Goal: Transaction & Acquisition: Purchase product/service

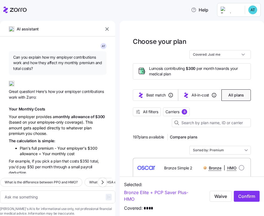
scroll to position [354, 0]
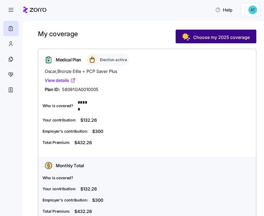
click at [226, 36] on span "Choose my 2025 coverage" at bounding box center [221, 37] width 57 height 7
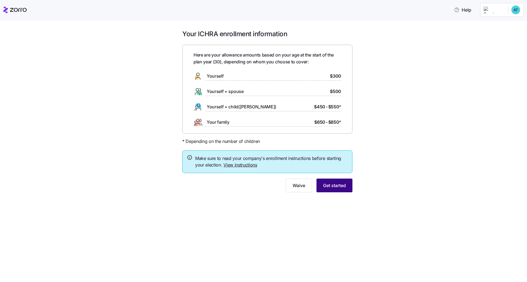
click at [264, 183] on button "Get started" at bounding box center [334, 186] width 36 height 14
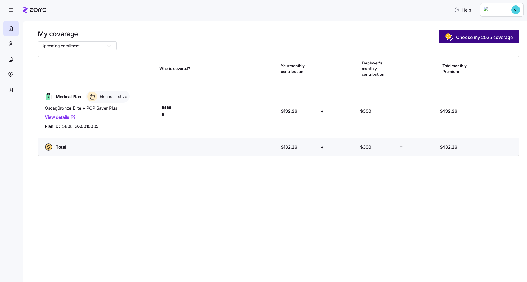
click at [471, 37] on span "Choose my 2025 coverage" at bounding box center [484, 37] width 57 height 7
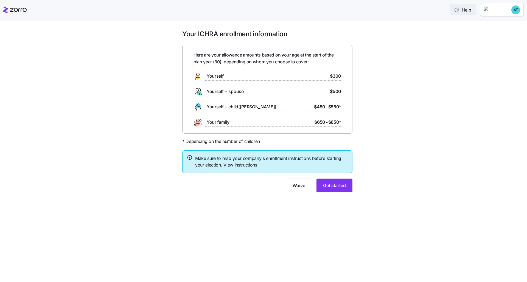
click at [454, 9] on span "Help" at bounding box center [462, 10] width 17 height 7
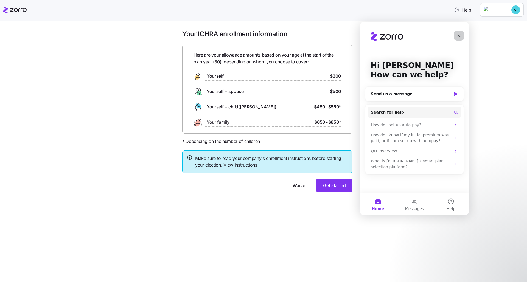
click at [459, 37] on icon "Close" at bounding box center [459, 35] width 4 height 4
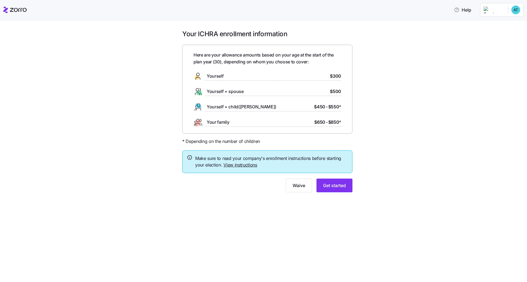
click at [244, 163] on link "View instructions" at bounding box center [240, 164] width 34 height 5
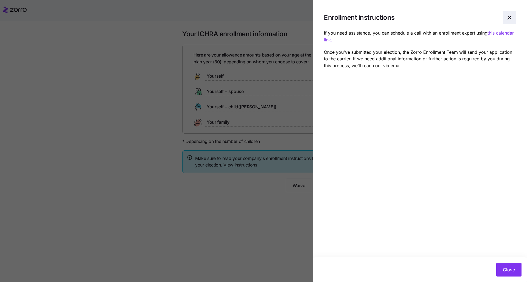
click at [505, 21] on span "button" at bounding box center [509, 17] width 13 height 13
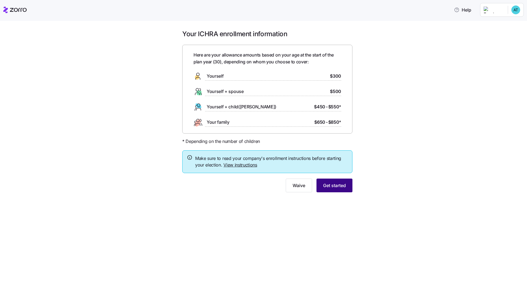
click at [341, 185] on span "Get started" at bounding box center [334, 185] width 23 height 7
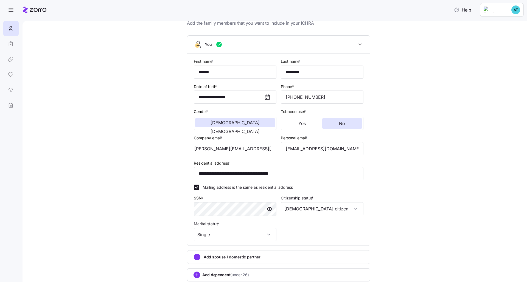
scroll to position [56, 0]
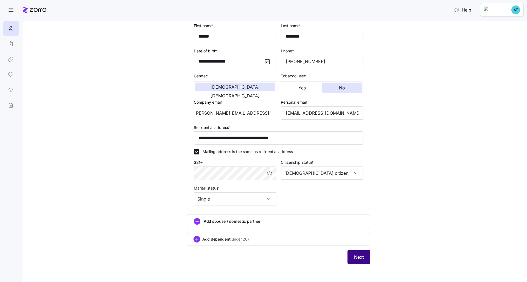
click at [356, 251] on button "Next" at bounding box center [358, 257] width 23 height 14
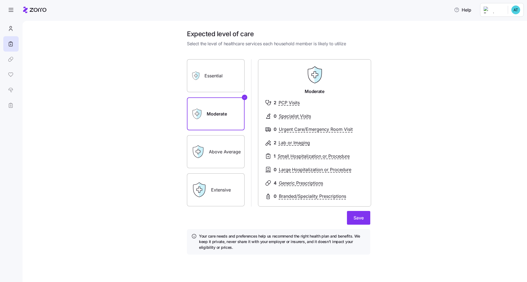
click at [228, 78] on label "Essential" at bounding box center [216, 75] width 58 height 33
click at [0, 0] on input "Essential" at bounding box center [0, 0] width 0 height 0
click at [227, 191] on label "Extensive" at bounding box center [216, 189] width 58 height 33
click at [0, 0] on input "Extensive" at bounding box center [0, 0] width 0 height 0
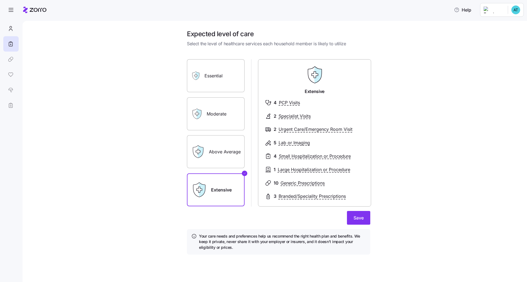
click at [221, 158] on label "Above Average" at bounding box center [216, 151] width 58 height 33
click at [0, 0] on input "Above Average" at bounding box center [0, 0] width 0 height 0
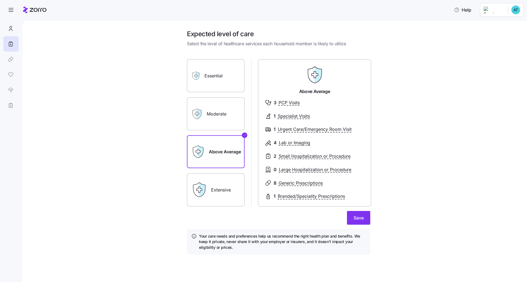
click at [370, 217] on div "Expected level of care Select the level of healthcare services each household m…" at bounding box center [278, 146] width 192 height 232
drag, startPoint x: 362, startPoint y: 220, endPoint x: 371, endPoint y: 214, distance: 11.0
click at [362, 220] on span "Save" at bounding box center [358, 218] width 10 height 7
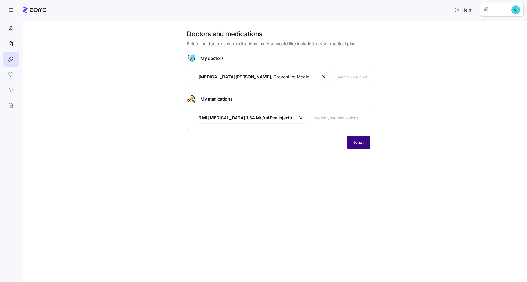
click at [359, 142] on span "Next" at bounding box center [359, 142] width 10 height 7
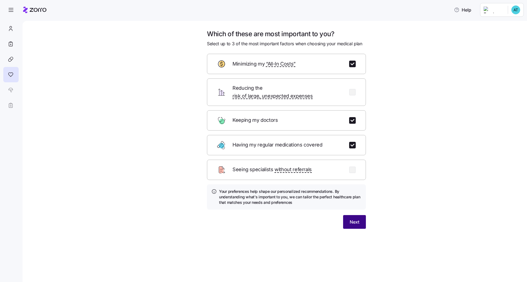
click at [354, 219] on span "Next" at bounding box center [355, 222] width 10 height 7
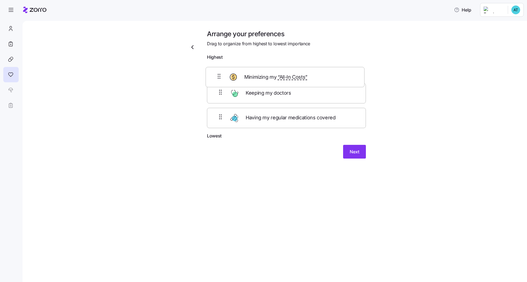
drag, startPoint x: 325, startPoint y: 75, endPoint x: 320, endPoint y: 96, distance: 21.7
click at [320, 96] on div "Minimizing my “All-In Costs” Keeping my doctors Having my regular medications c…" at bounding box center [286, 98] width 159 height 70
drag, startPoint x: 317, startPoint y: 77, endPoint x: 315, endPoint y: 97, distance: 19.3
click at [315, 97] on div "Keeping my doctors Minimizing my “All-In Costs” Having my regular medications c…" at bounding box center [286, 98] width 159 height 70
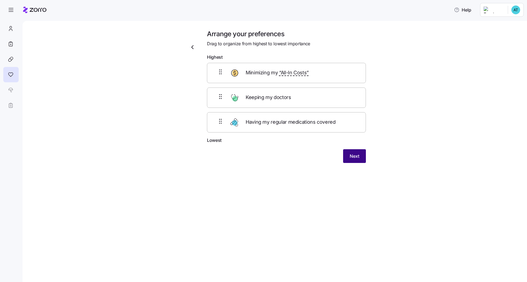
click at [359, 154] on span "Next" at bounding box center [355, 156] width 10 height 7
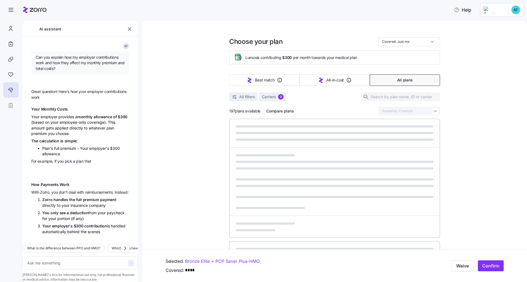
scroll to position [354, 0]
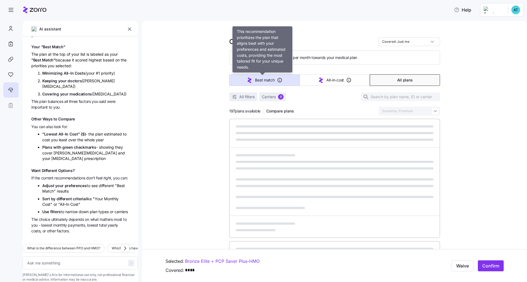
click at [267, 83] on button "Best match" at bounding box center [264, 80] width 70 height 12
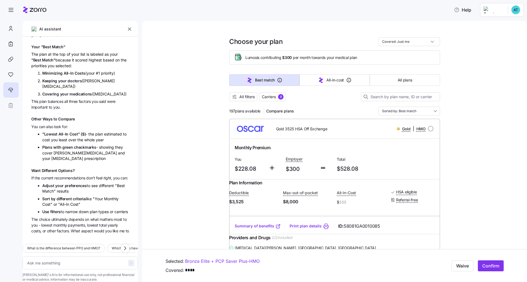
type textarea "x"
type input "Sorted by: Best match"
click at [398, 81] on span "All plans" at bounding box center [405, 79] width 14 height 5
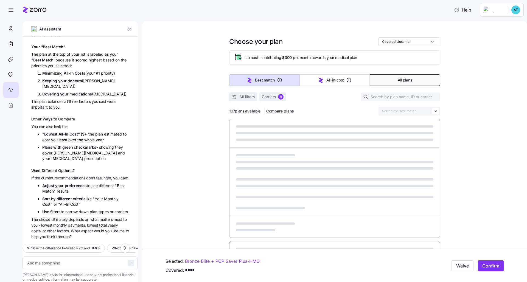
type textarea "x"
type input "Sorted by: Premium"
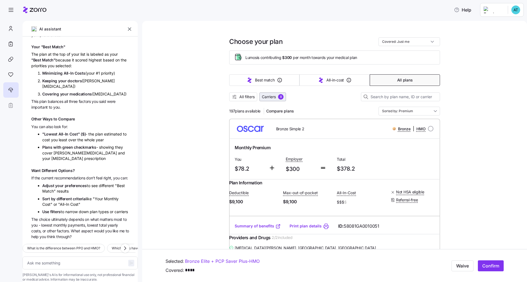
click at [270, 99] on span "Carriers" at bounding box center [269, 96] width 14 height 5
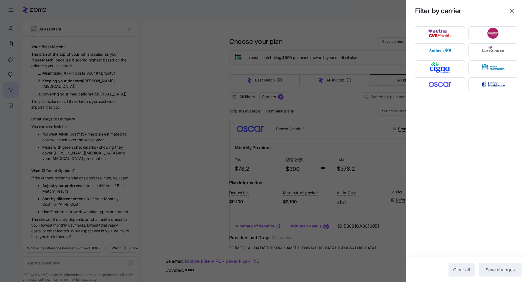
click at [246, 98] on div at bounding box center [263, 141] width 527 height 282
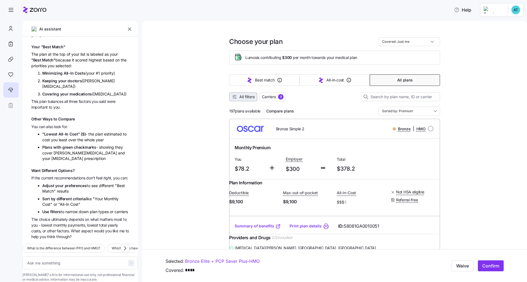
click at [248, 97] on span "All filters" at bounding box center [246, 96] width 15 height 5
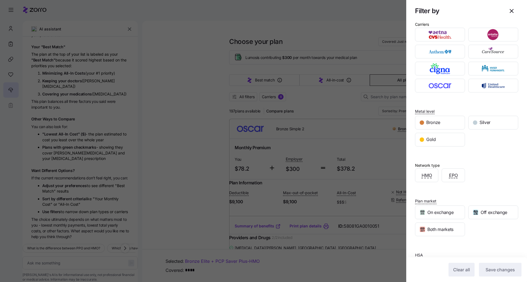
scroll to position [0, 0]
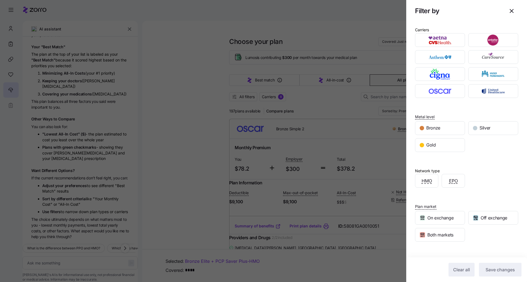
click at [354, 116] on div at bounding box center [263, 141] width 527 height 282
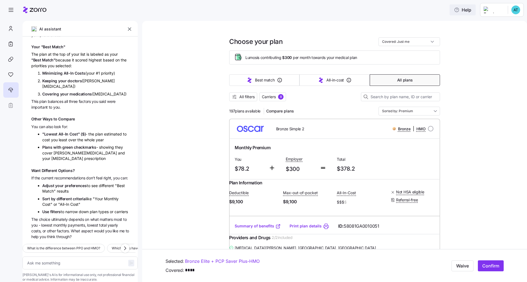
click at [454, 12] on span "Help" at bounding box center [462, 10] width 17 height 7
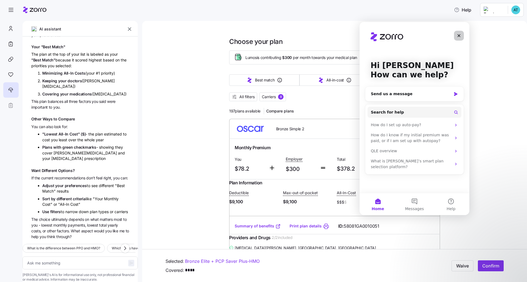
click at [458, 33] on icon "Close" at bounding box center [459, 35] width 4 height 4
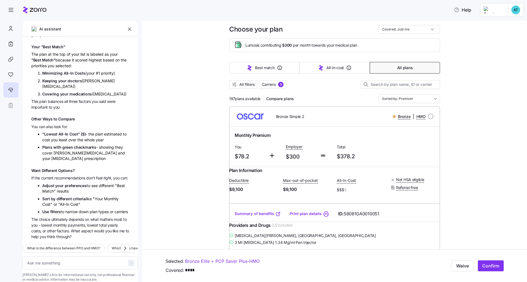
scroll to position [30, 0]
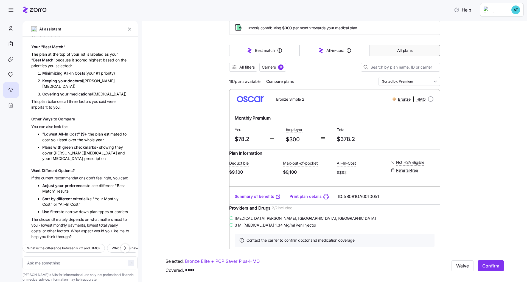
click at [91, 27] on div "AI assistant" at bounding box center [79, 30] width 115 height 11
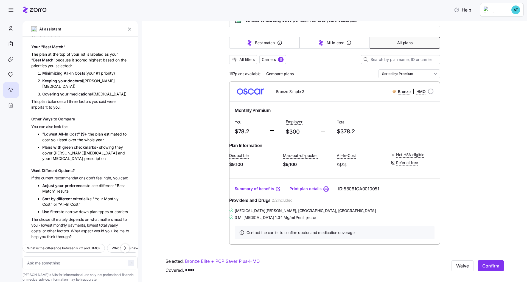
scroll to position [36, 0]
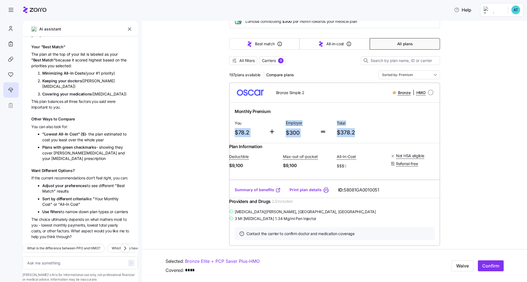
drag, startPoint x: 363, startPoint y: 139, endPoint x: 234, endPoint y: 131, distance: 128.9
click at [234, 131] on div "Monthly Premium You $78.2 Employer $300 Total $378.2" at bounding box center [334, 123] width 204 height 34
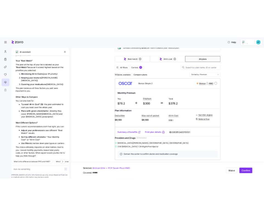
scroll to position [42, 0]
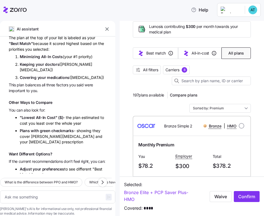
type textarea "x"
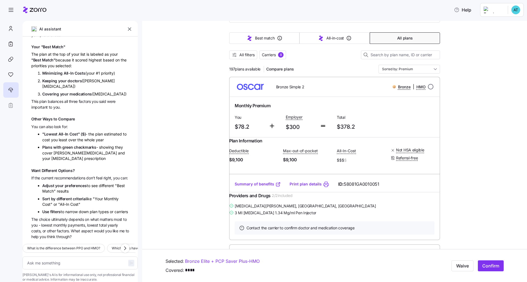
click at [429, 88] on input "radio" at bounding box center [430, 86] width 5 height 5
radio input "true"
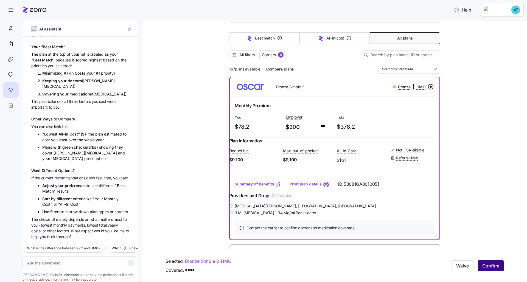
click at [490, 267] on span "Confirm" at bounding box center [490, 266] width 17 height 7
type textarea "x"
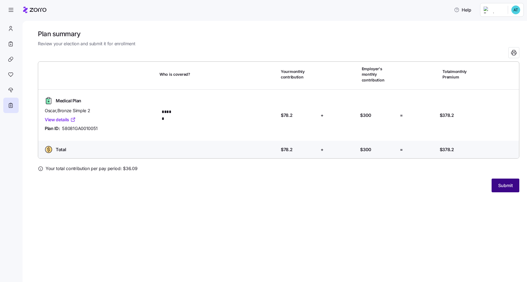
click at [507, 182] on span "Submit" at bounding box center [505, 185] width 15 height 7
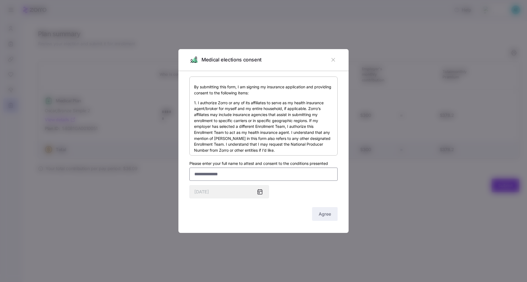
click at [225, 176] on input "Please enter your full name to attest and consent to the conditions presented" at bounding box center [263, 174] width 148 height 13
type input "******"
click at [329, 216] on span "Agree" at bounding box center [325, 214] width 12 height 7
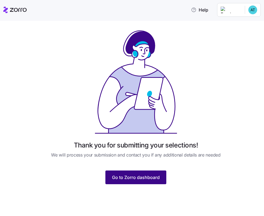
click at [152, 175] on span "Go to Zorro dashboard" at bounding box center [136, 177] width 48 height 7
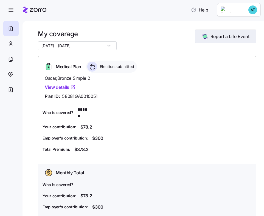
click at [225, 39] on span "Report a Life Event" at bounding box center [229, 36] width 39 height 7
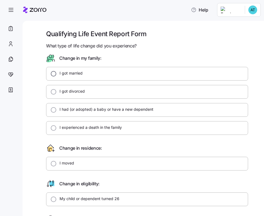
click at [52, 75] on input "I got married" at bounding box center [53, 73] width 5 height 5
radio input "true"
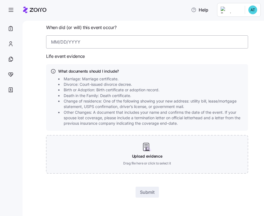
click at [92, 40] on input at bounding box center [147, 41] width 202 height 13
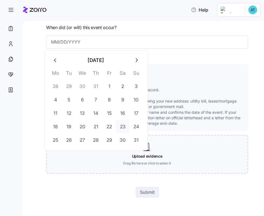
click at [120, 129] on button "23" at bounding box center [122, 126] width 13 height 13
type input "[DATE]"
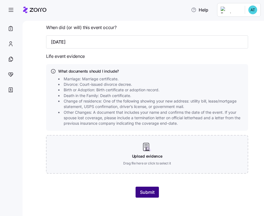
click at [151, 190] on span "Submit" at bounding box center [147, 192] width 15 height 7
